Goal: Transaction & Acquisition: Purchase product/service

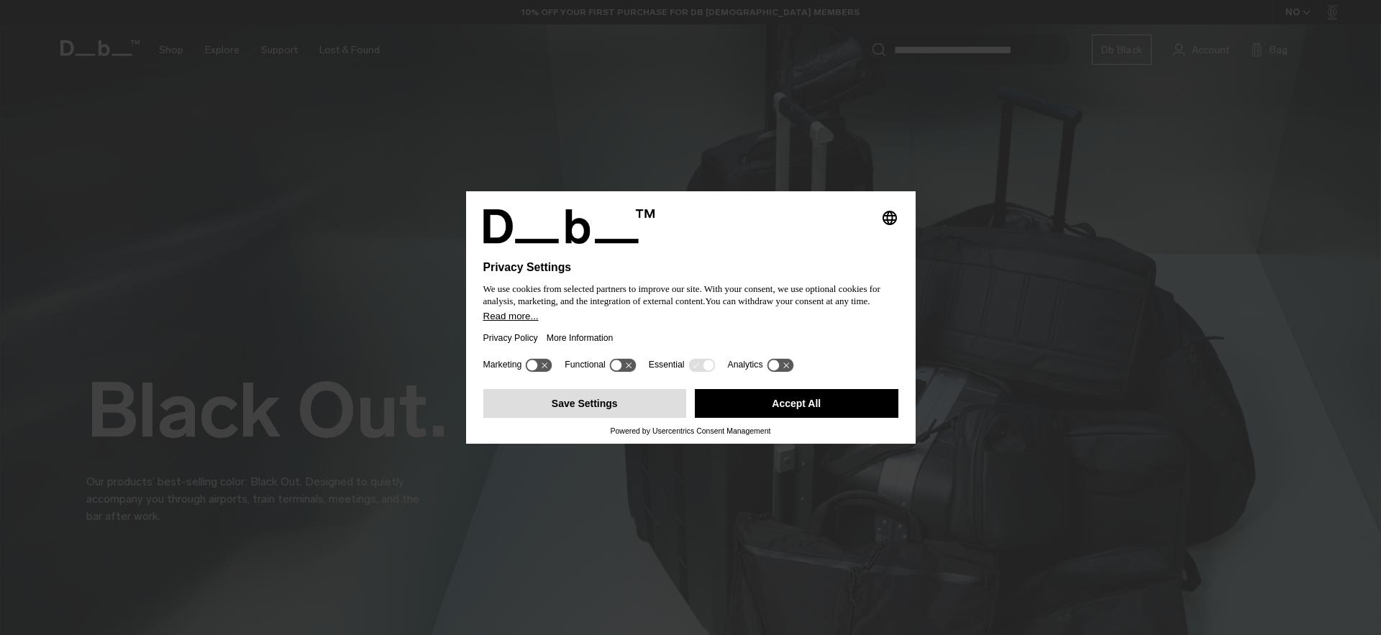
click at [636, 412] on button "Save Settings" at bounding box center [585, 403] width 204 height 29
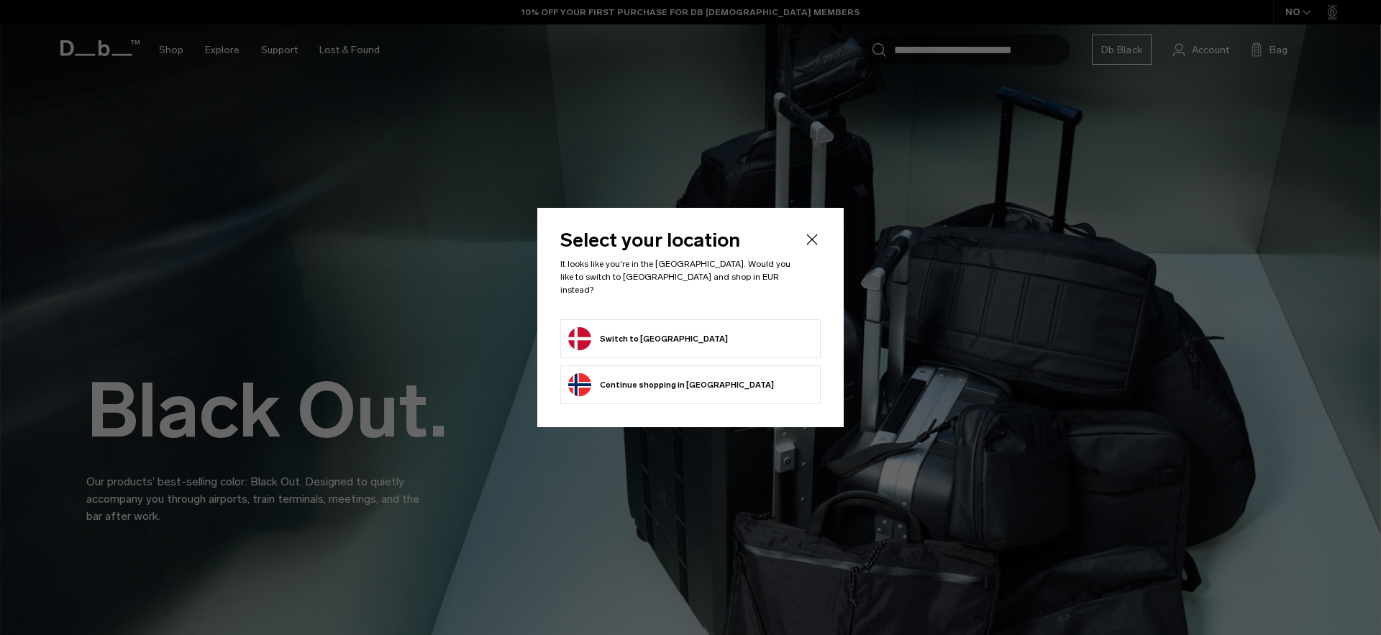
click at [650, 332] on button "Switch to Denmark" at bounding box center [648, 338] width 160 height 23
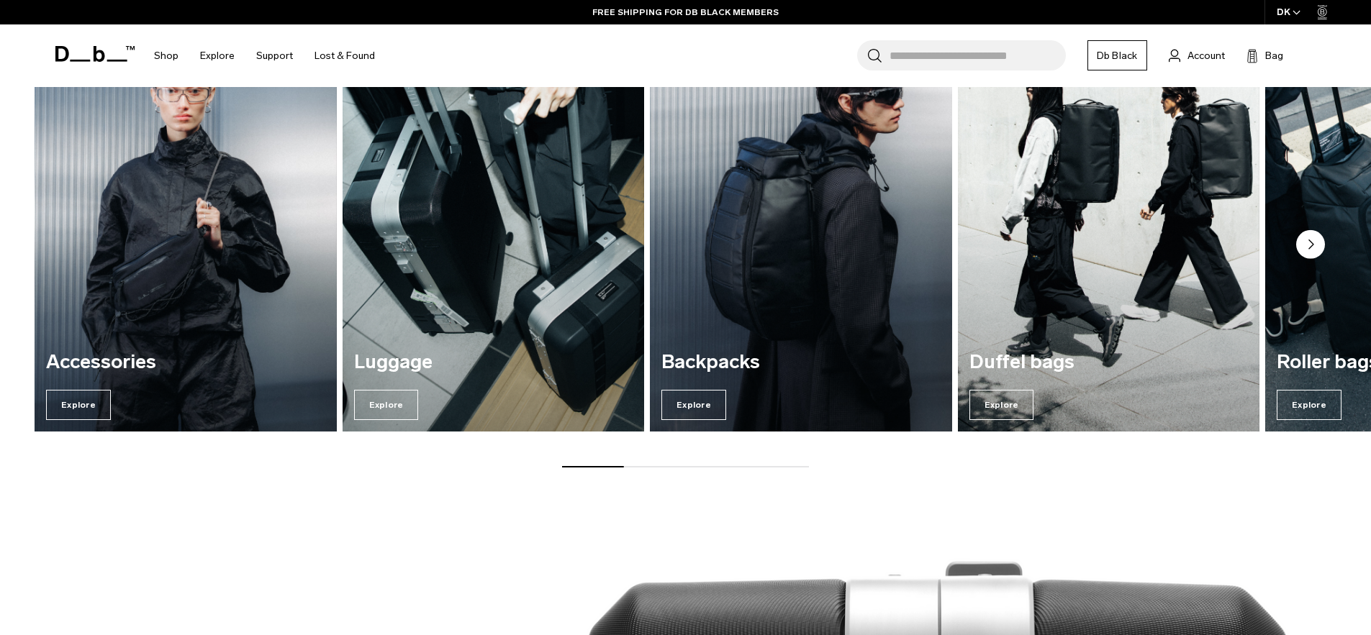
scroll to position [2163, 0]
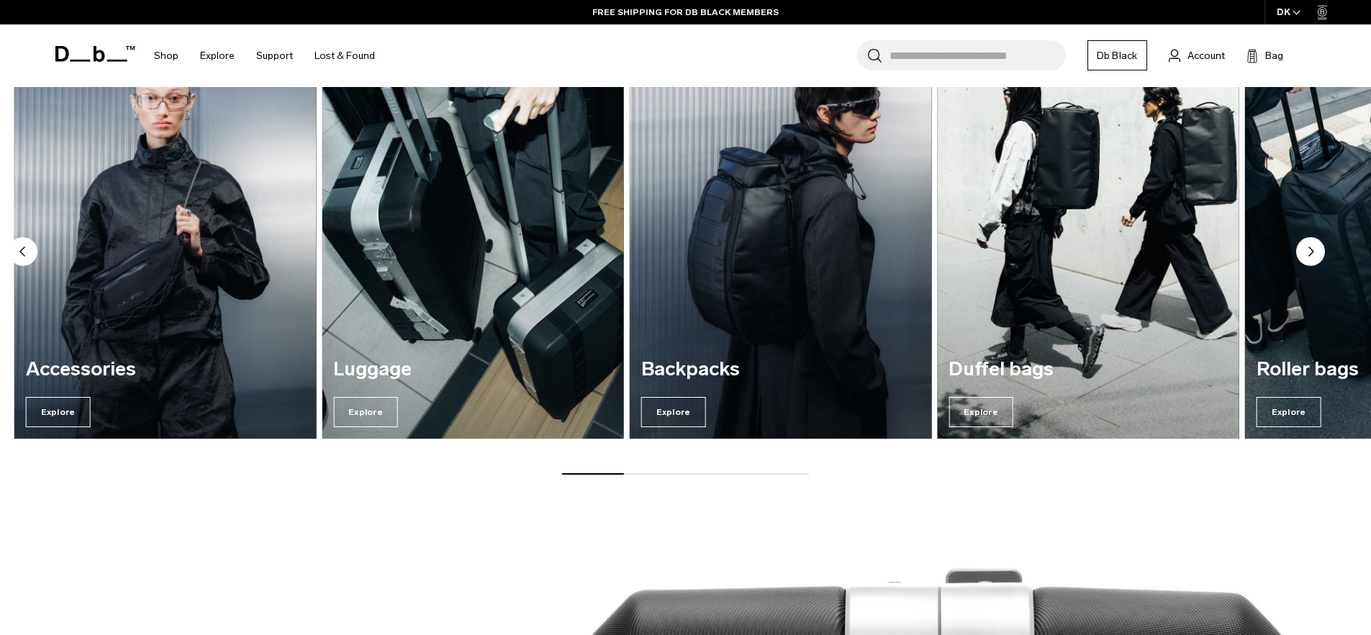
click at [1221, 329] on img "4 / 7" at bounding box center [1087, 235] width 311 height 419
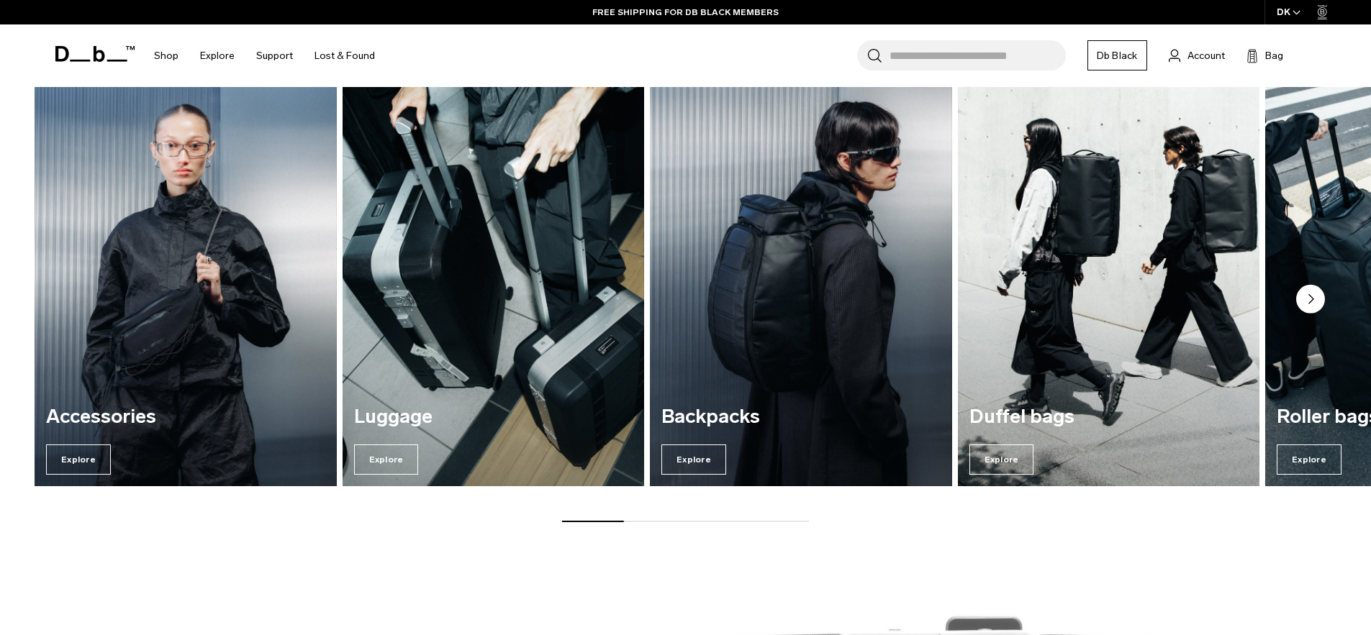
scroll to position [2102, 0]
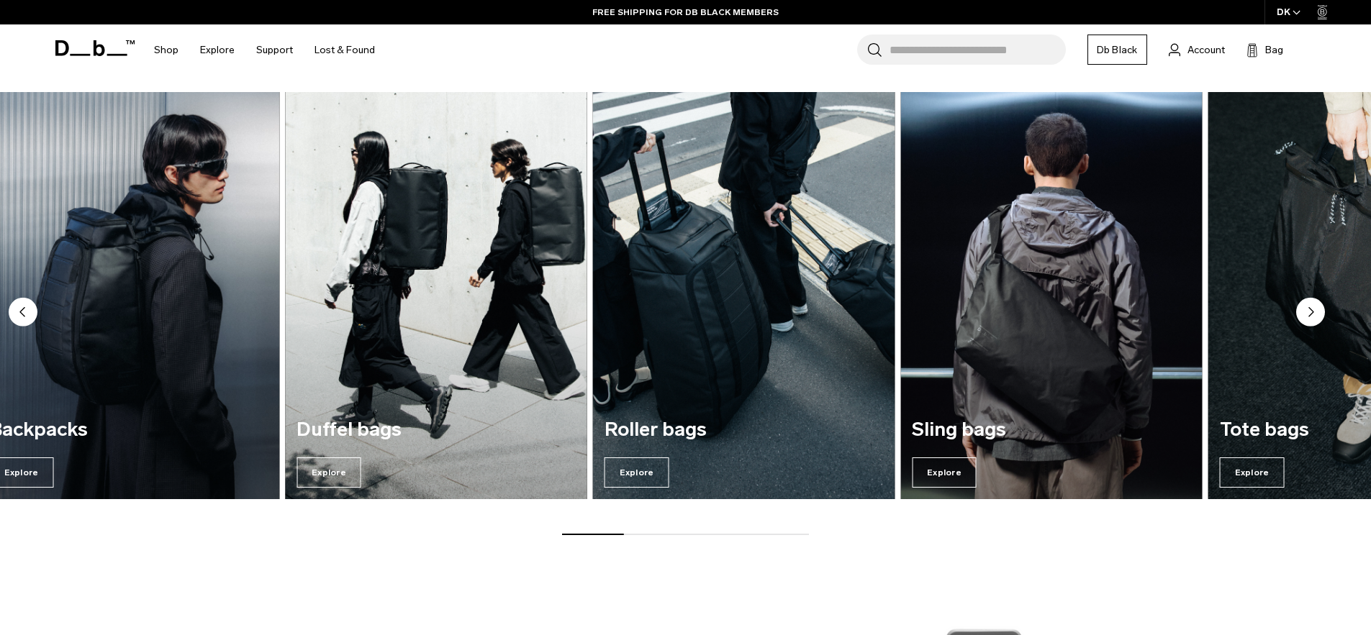
click at [374, 369] on img "4 / 7" at bounding box center [436, 295] width 311 height 419
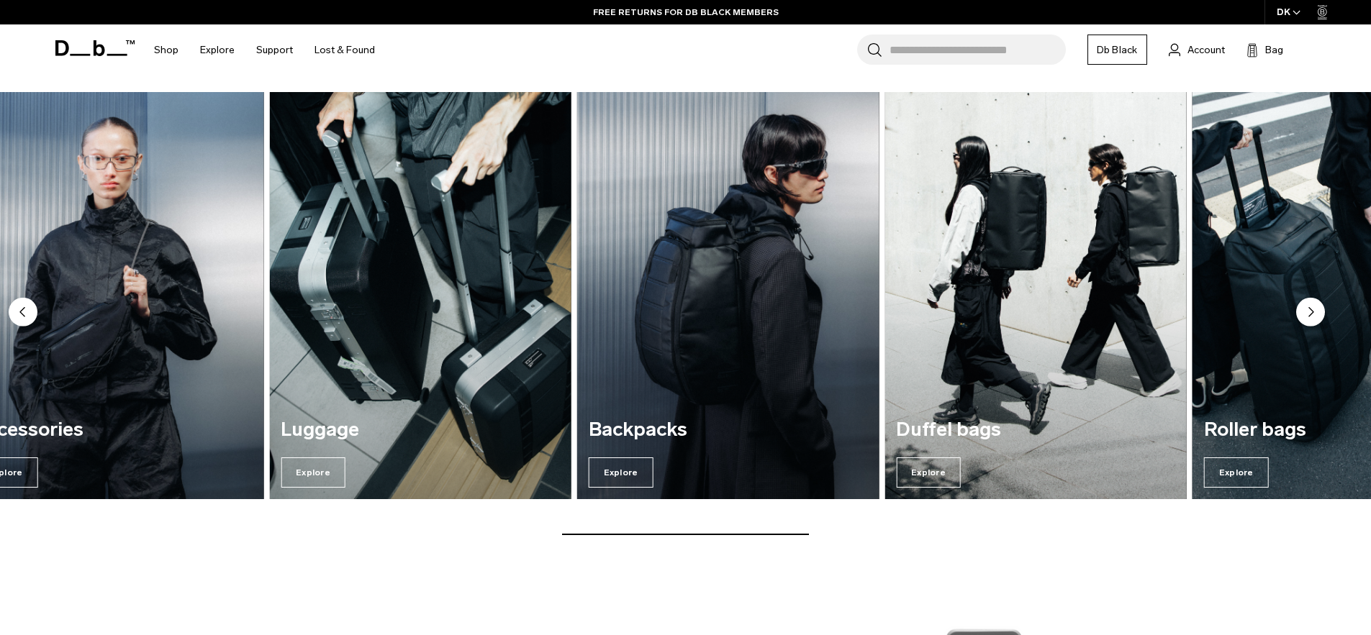
click at [1293, 391] on img "5 / 7" at bounding box center [1342, 295] width 311 height 419
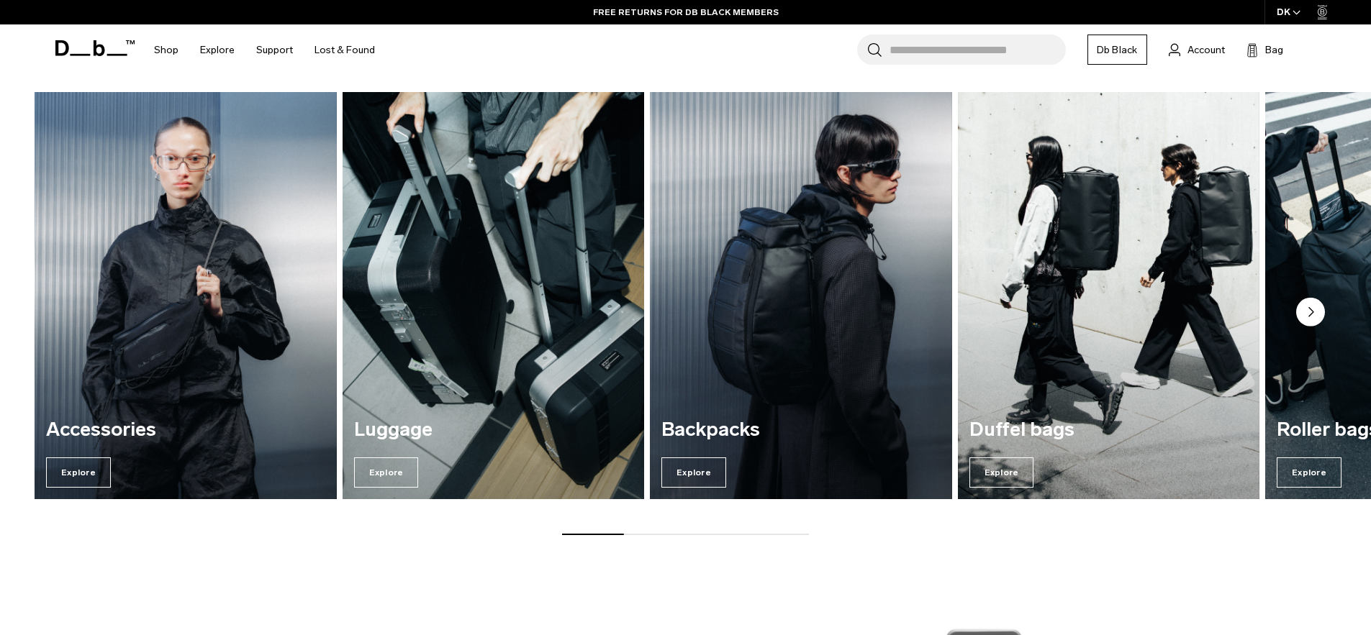
click at [565, 334] on img "2 / 7" at bounding box center [492, 295] width 311 height 419
click at [376, 481] on span "Explore" at bounding box center [386, 473] width 65 height 30
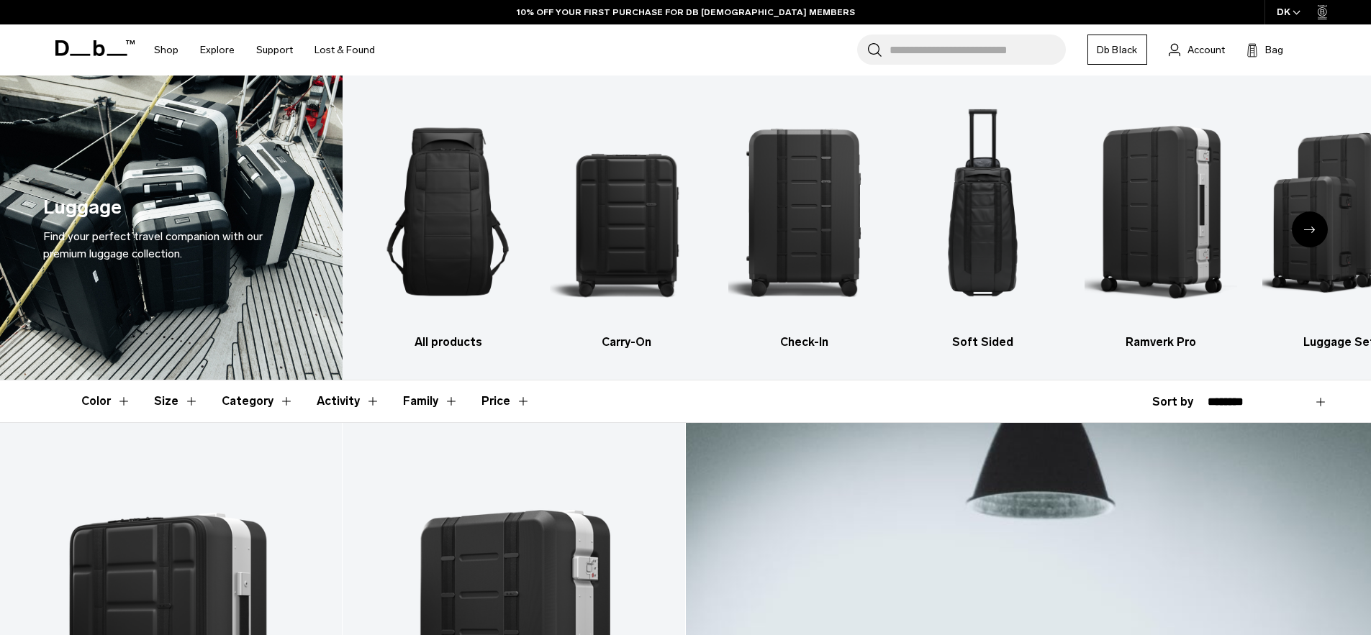
click at [591, 401] on header "Color Size Category Activity Family Price" at bounding box center [685, 402] width 1209 height 42
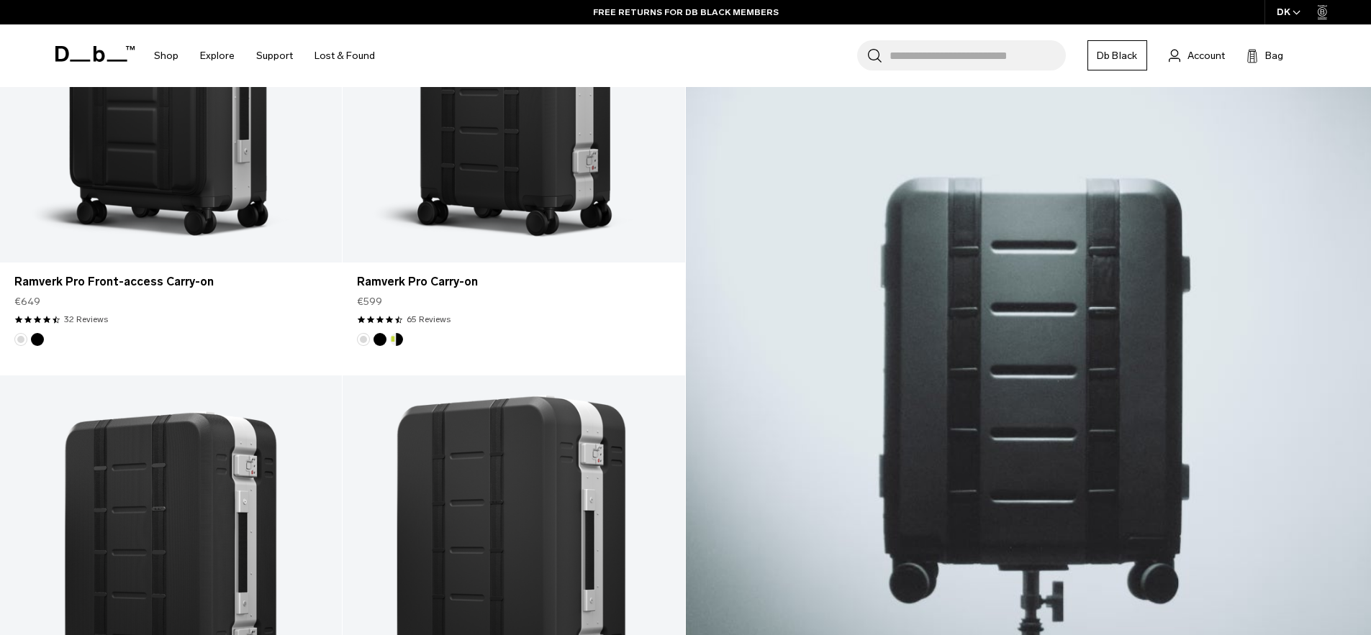
scroll to position [535, 0]
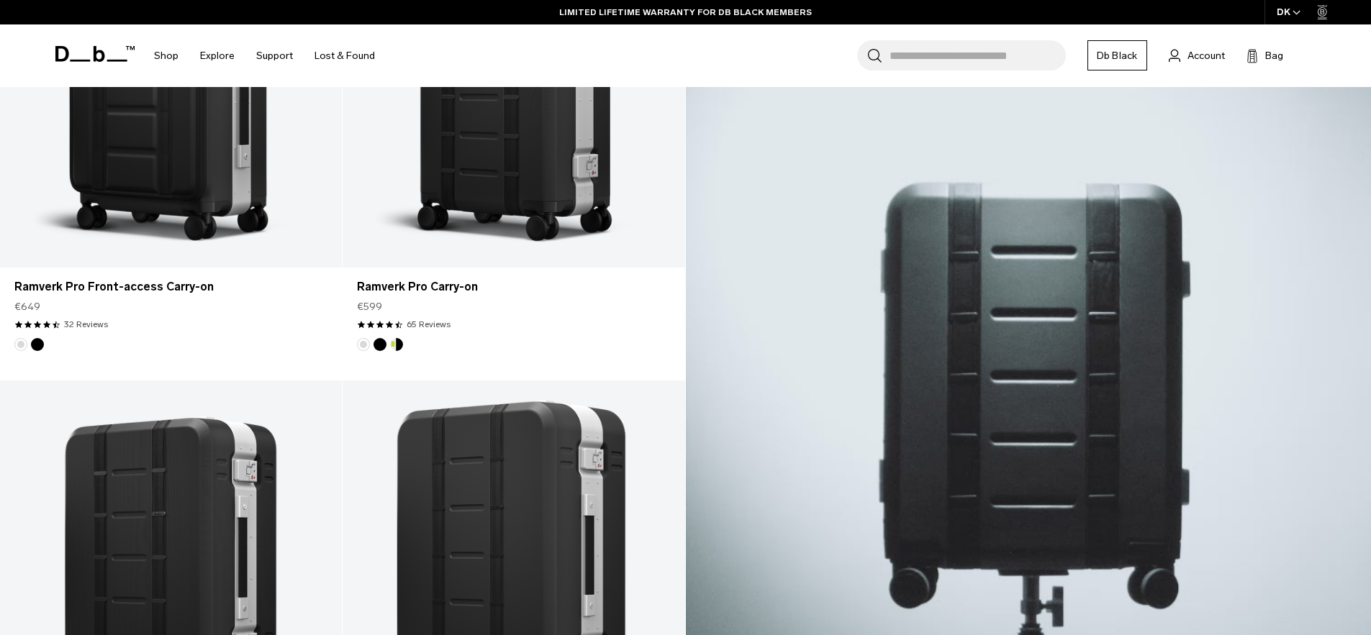
click at [1294, 14] on icon "button" at bounding box center [1296, 12] width 8 height 5
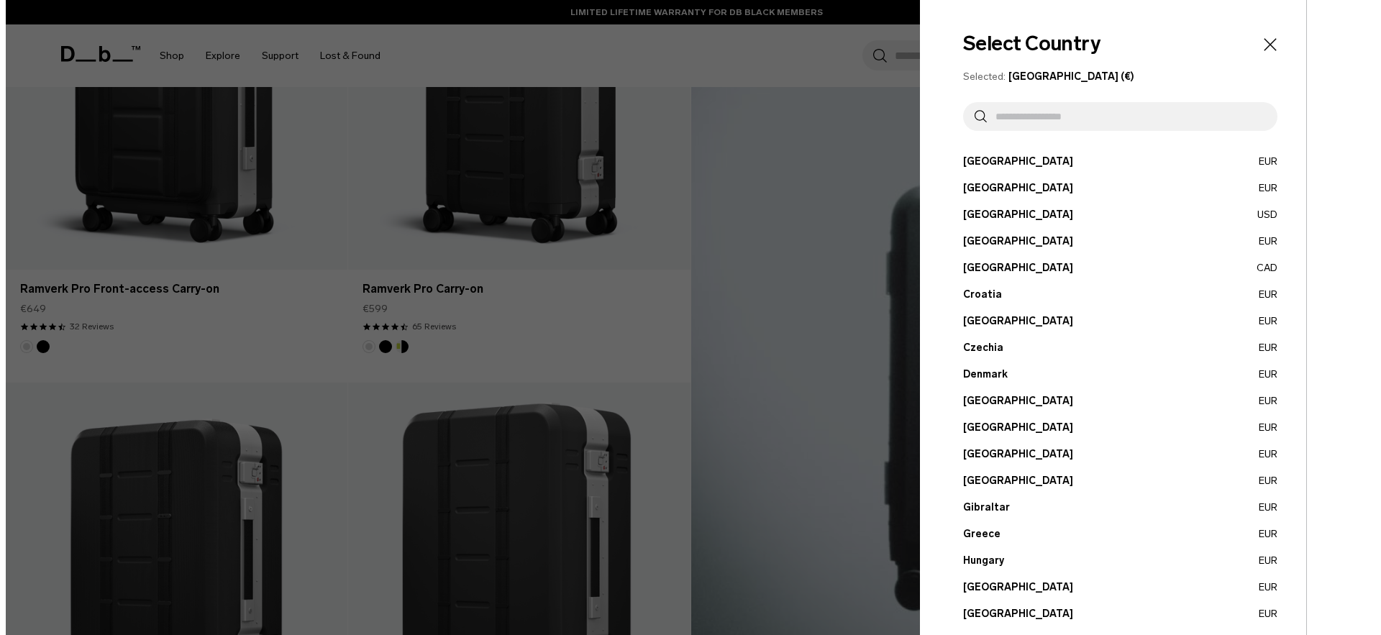
scroll to position [537, 0]
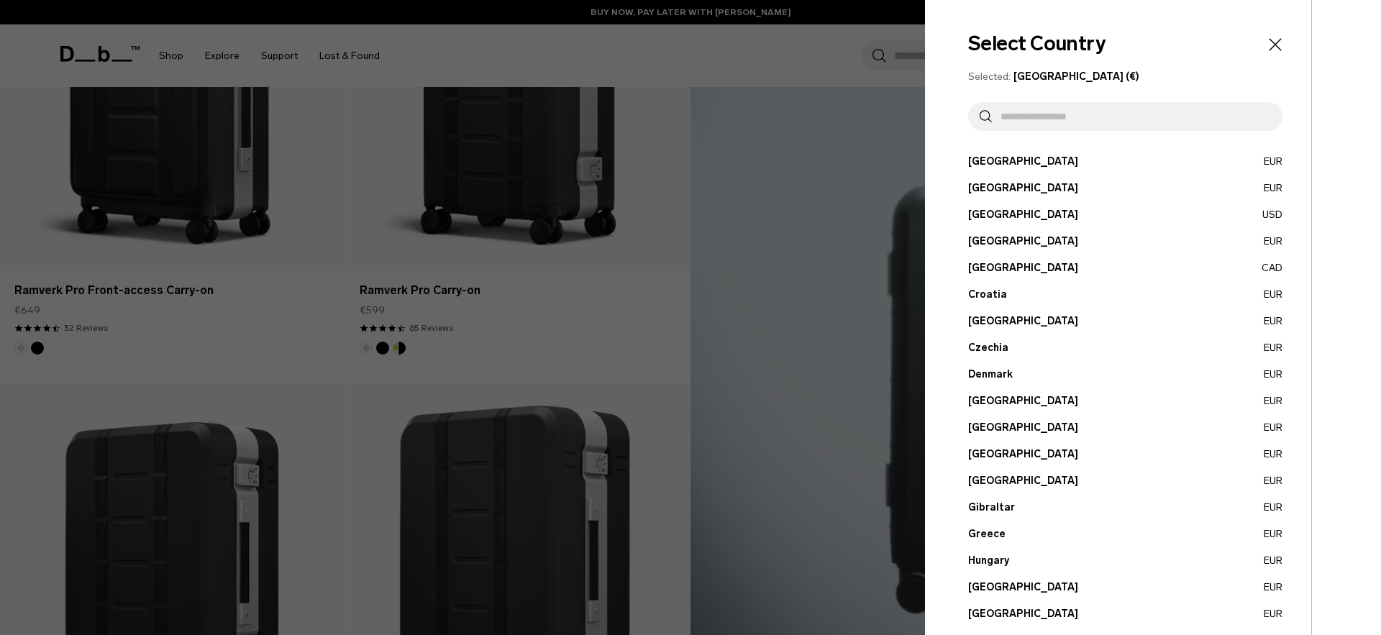
click at [856, 334] on div at bounding box center [690, 317] width 1381 height 635
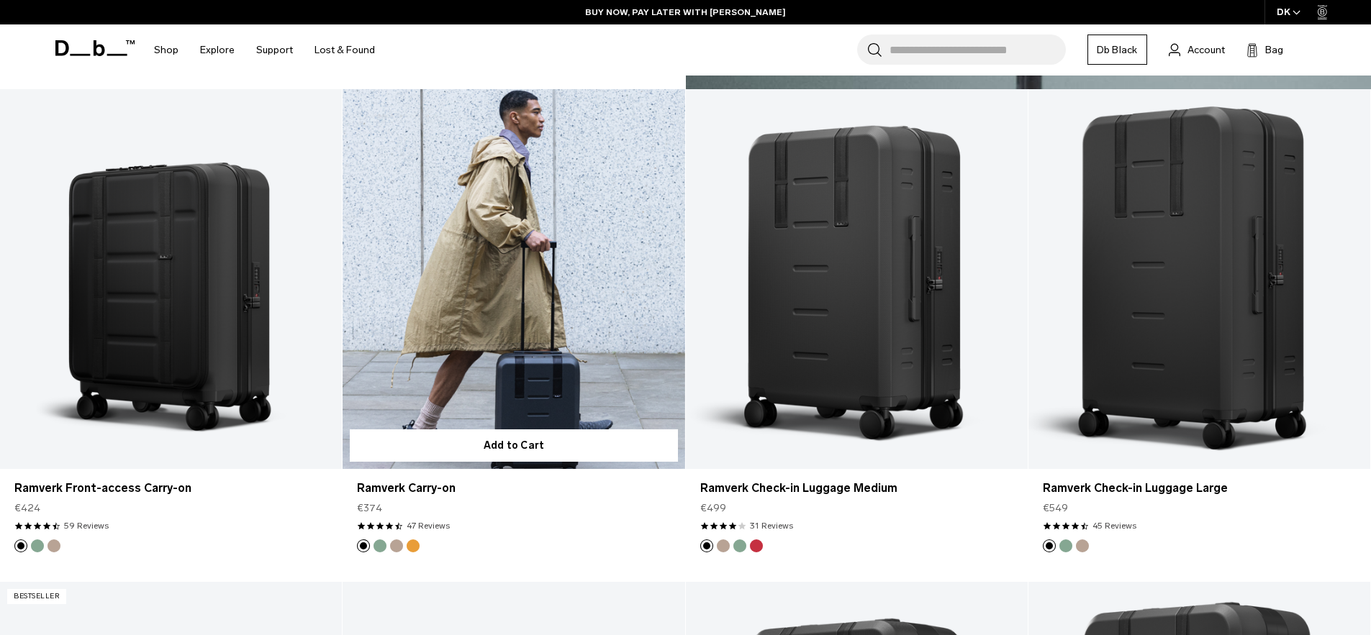
scroll to position [1307, 0]
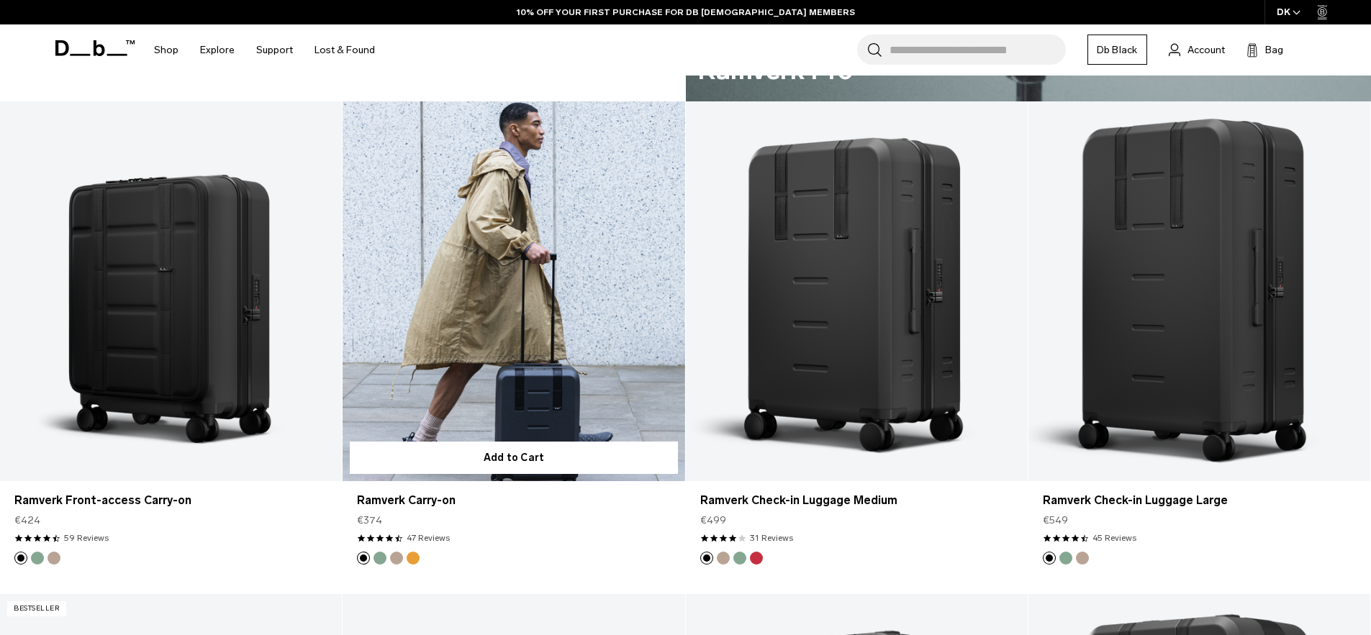
click at [414, 563] on button "Parhelion Orange" at bounding box center [413, 558] width 13 height 13
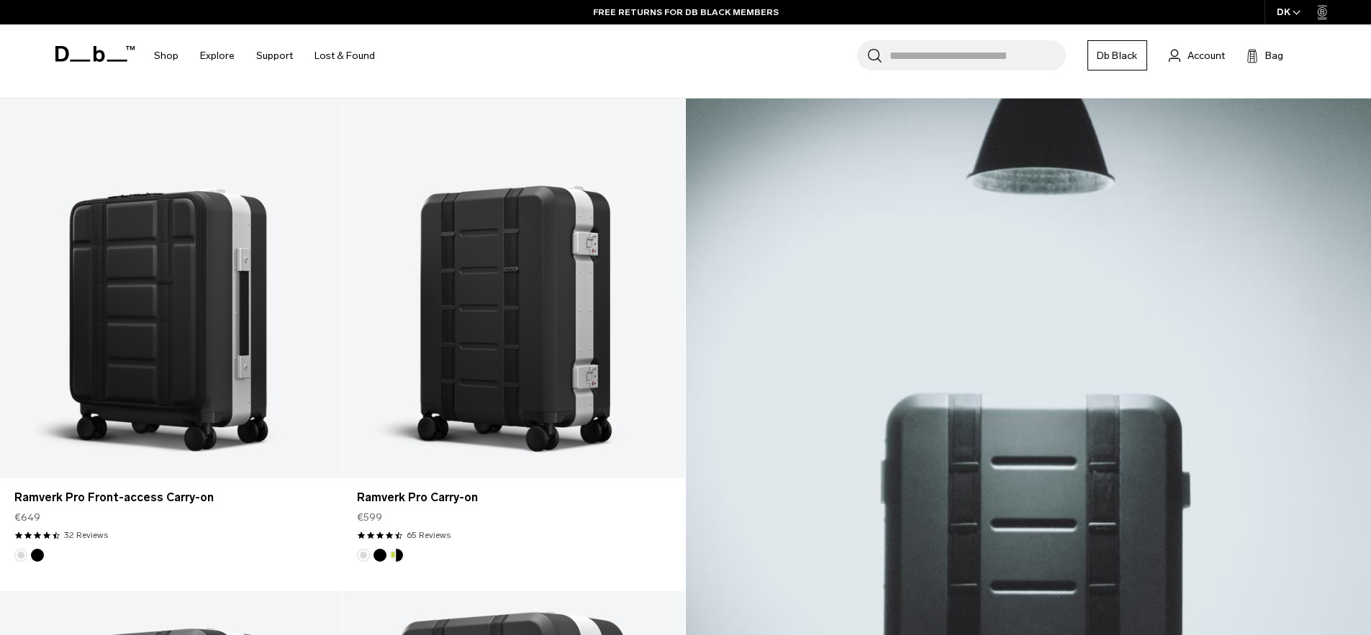
scroll to position [0, 0]
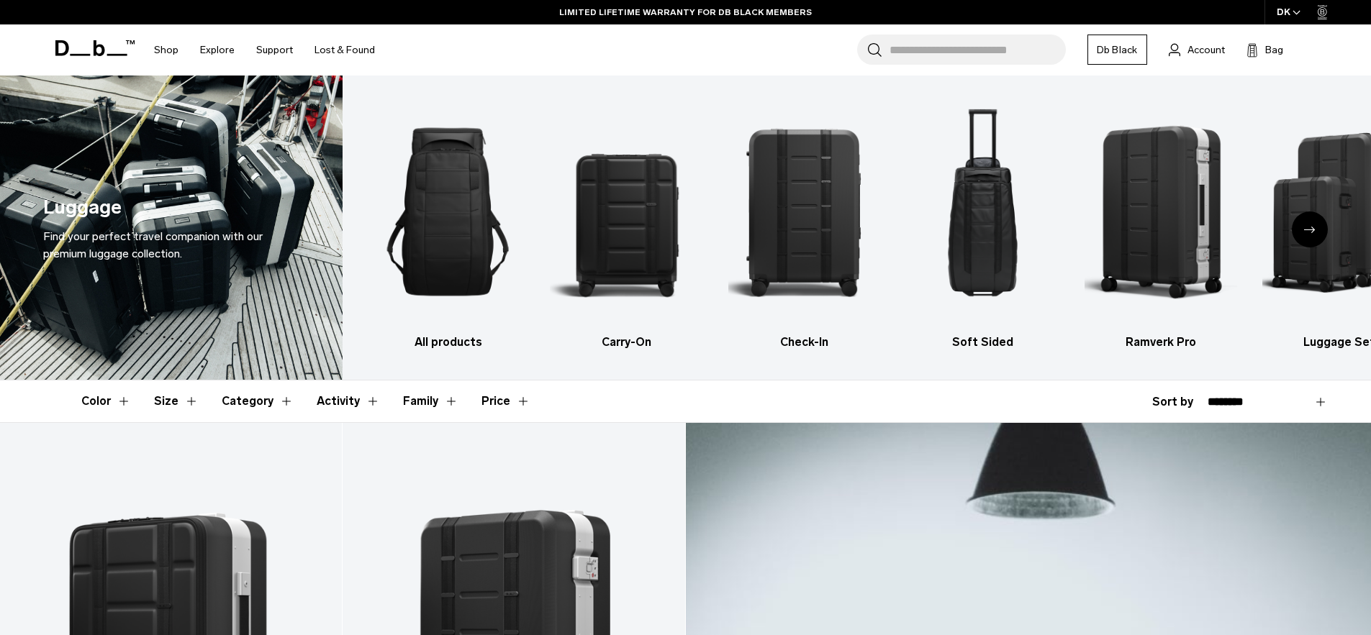
click at [1308, 232] on icon "Next slide" at bounding box center [1310, 230] width 12 height 6
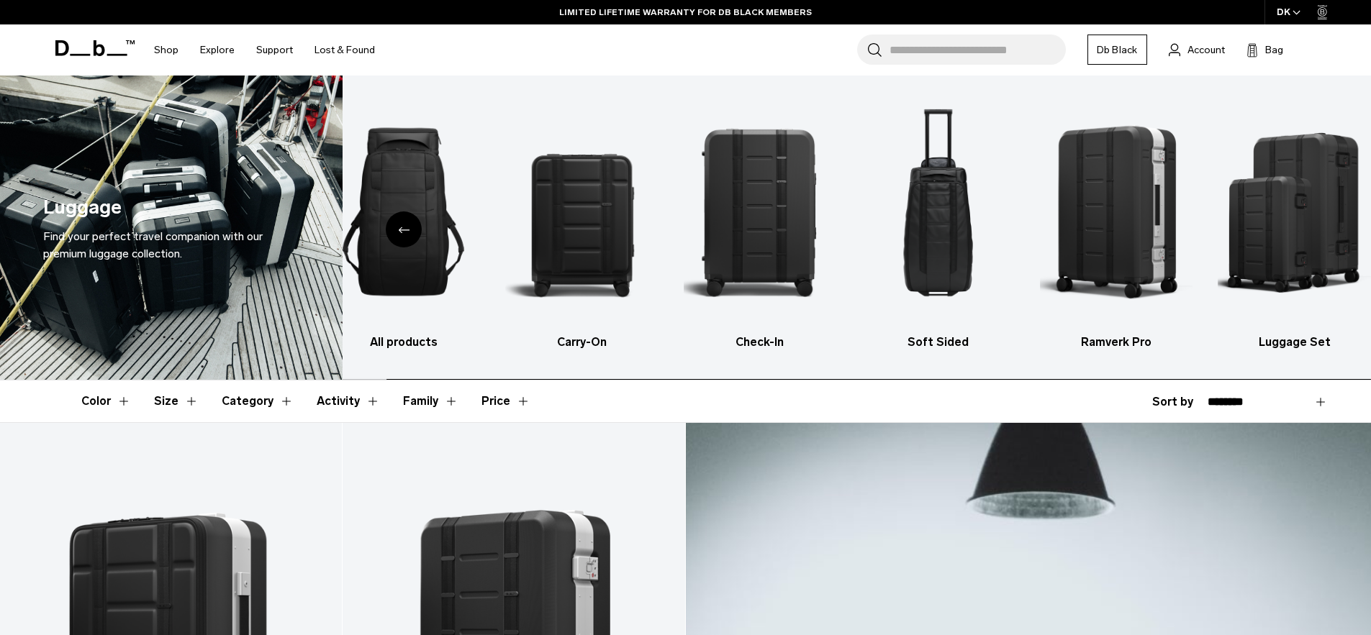
click at [1308, 232] on img "6 / 6" at bounding box center [1294, 212] width 153 height 230
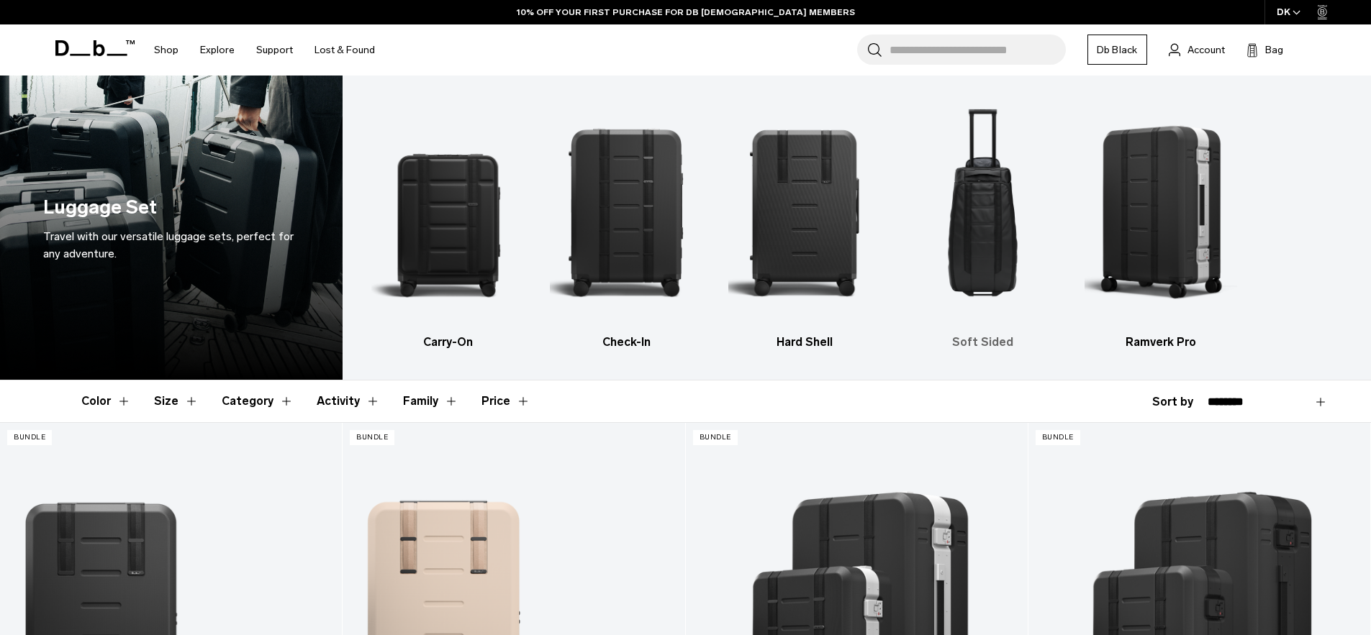
drag, startPoint x: 971, startPoint y: 229, endPoint x: 981, endPoint y: 227, distance: 10.3
